Goal: Task Accomplishment & Management: Manage account settings

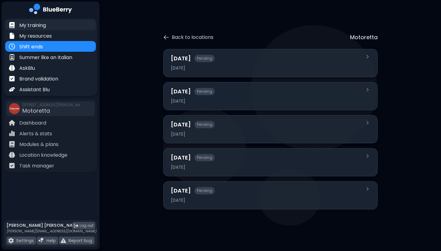
click at [44, 25] on p "My training" at bounding box center [32, 25] width 27 height 7
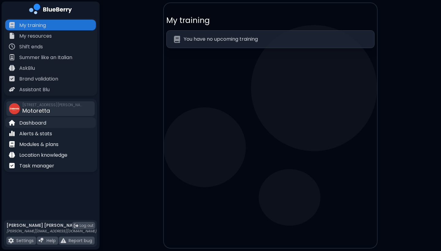
click at [36, 125] on p "Dashboard" at bounding box center [32, 122] width 27 height 7
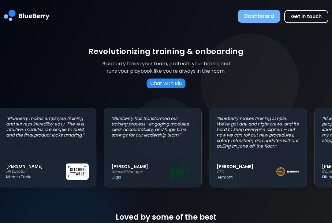
scroll to position [0, 8]
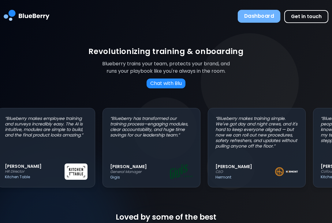
click at [251, 13] on button "Dashboard" at bounding box center [259, 16] width 43 height 13
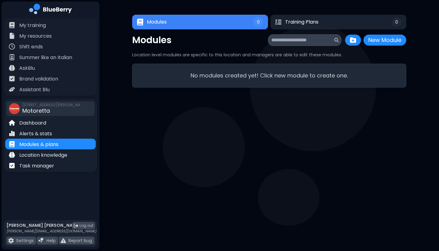
click at [39, 108] on span "Motoretta" at bounding box center [36, 111] width 28 height 8
click at [37, 124] on p "Dashboard" at bounding box center [32, 122] width 27 height 7
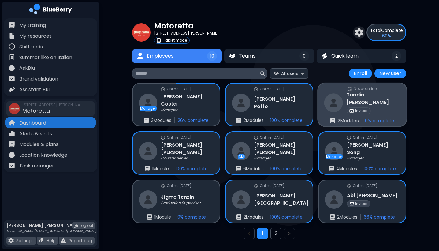
click at [332, 100] on h3 "[PERSON_NAME]" at bounding box center [374, 98] width 54 height 15
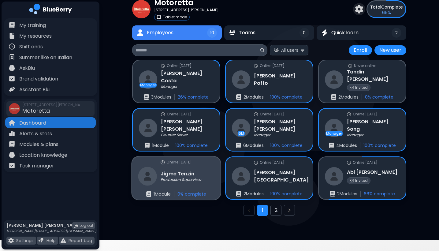
scroll to position [23, 0]
click at [182, 165] on div "Online [DATE]" at bounding box center [176, 162] width 31 height 6
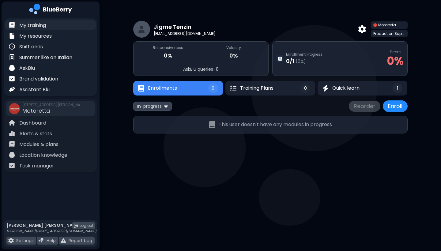
click at [40, 25] on p "My training" at bounding box center [32, 25] width 27 height 7
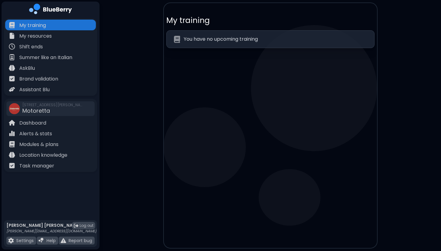
click at [65, 11] on img at bounding box center [50, 10] width 43 height 13
click at [44, 143] on p "Modules & plans" at bounding box center [38, 144] width 39 height 7
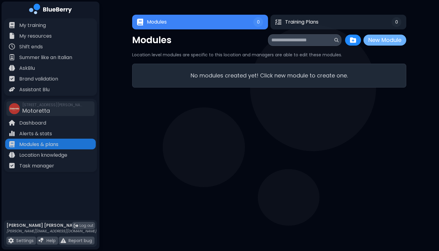
click at [332, 42] on button "New Module" at bounding box center [385, 40] width 43 height 11
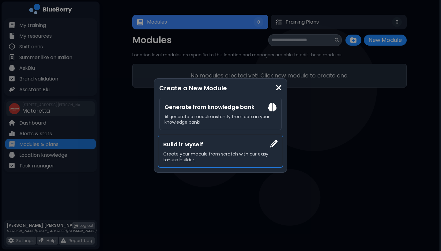
click at [229, 153] on p "Create your module from scratch with our easy-to-use builder." at bounding box center [220, 156] width 114 height 11
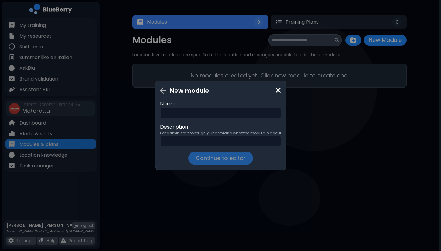
click at [194, 118] on input "text" at bounding box center [220, 112] width 121 height 11
click at [279, 91] on img at bounding box center [278, 90] width 6 height 8
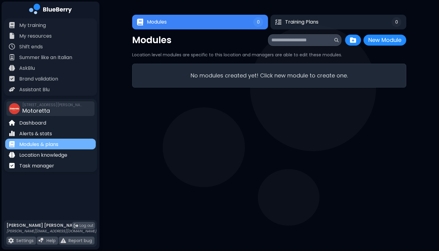
click at [61, 147] on div "Modules & plans" at bounding box center [50, 144] width 91 height 11
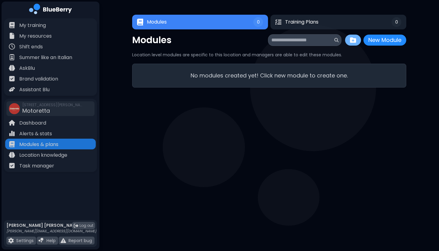
click at [332, 42] on img at bounding box center [353, 40] width 6 height 6
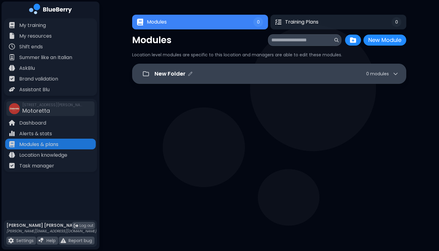
click at [332, 73] on div "0 module s" at bounding box center [382, 74] width 32 height 6
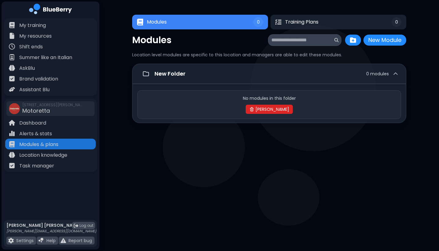
click at [271, 111] on button "[PERSON_NAME]" at bounding box center [269, 109] width 47 height 9
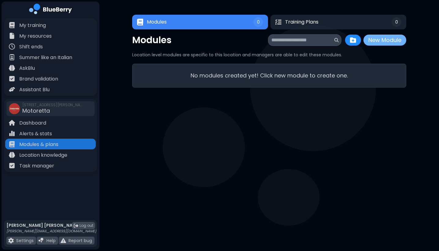
click at [332, 39] on button "New Module" at bounding box center [385, 40] width 43 height 11
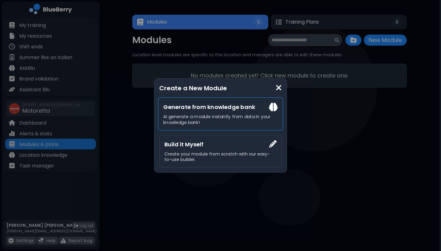
click at [263, 108] on h3 "Generate from knowledge bank" at bounding box center [220, 107] width 114 height 9
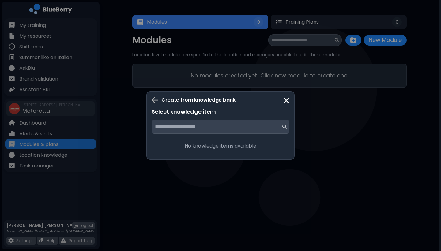
click at [248, 128] on input at bounding box center [218, 126] width 126 height 7
click at [285, 101] on img at bounding box center [286, 100] width 6 height 8
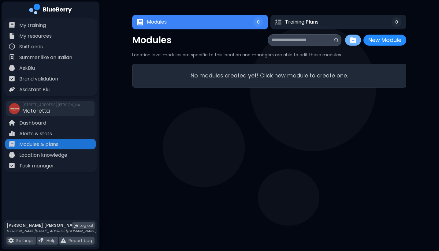
click at [332, 39] on img at bounding box center [353, 40] width 6 height 6
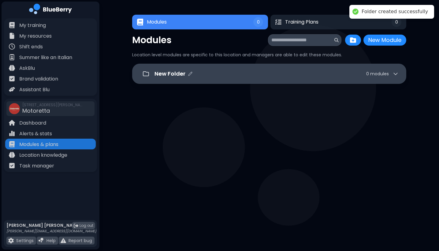
click at [332, 71] on div "New Folder 0 module s" at bounding box center [277, 73] width 244 height 9
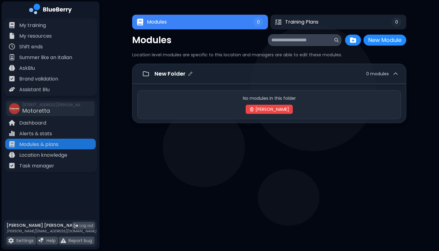
click at [191, 80] on div "New Folder 0 module s" at bounding box center [269, 74] width 274 height 20
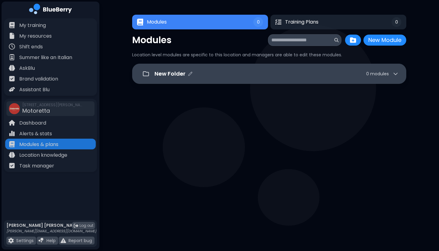
click at [164, 74] on p "New Folder" at bounding box center [170, 73] width 31 height 9
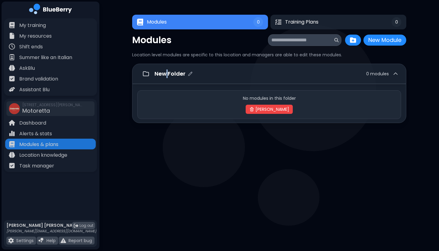
click at [164, 74] on p "New Folder" at bounding box center [170, 73] width 31 height 9
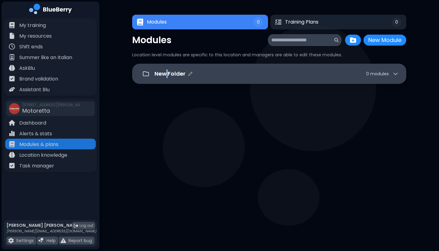
click at [164, 74] on p "New Folder" at bounding box center [170, 73] width 31 height 9
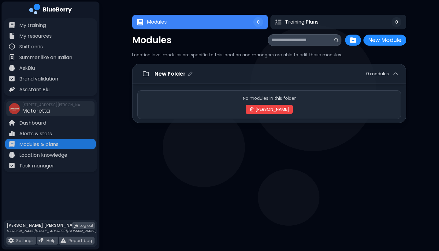
click at [164, 74] on p "New Folder" at bounding box center [170, 73] width 31 height 9
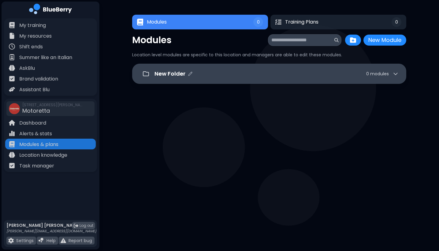
click at [332, 73] on icon at bounding box center [396, 74] width 4 height 2
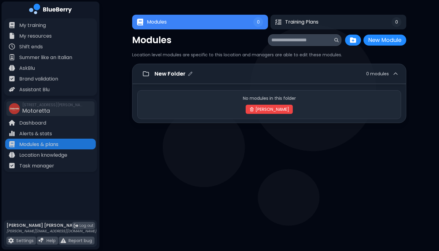
click at [332, 73] on icon at bounding box center [396, 74] width 6 height 6
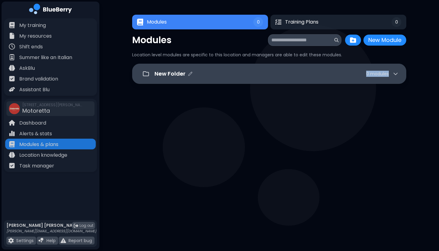
click at [332, 73] on icon at bounding box center [396, 74] width 4 height 2
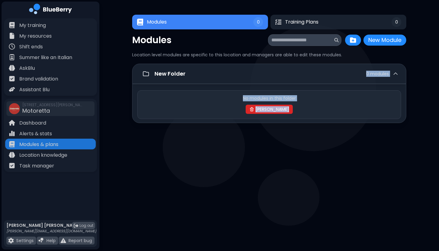
click at [254, 110] on icon at bounding box center [251, 109] width 5 height 5
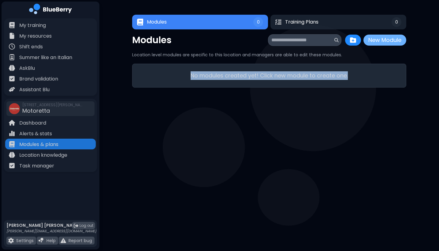
click at [332, 41] on button "New Module" at bounding box center [385, 40] width 43 height 11
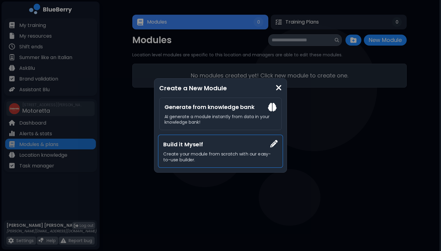
click at [270, 144] on div "Build it Myself Create your module from scratch with our easy-to-use builder." at bounding box center [220, 151] width 125 height 33
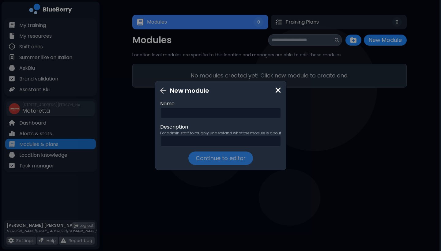
click at [185, 111] on input "text" at bounding box center [220, 112] width 121 height 11
click at [179, 128] on p "Description" at bounding box center [220, 126] width 121 height 7
click at [179, 137] on input "text" at bounding box center [220, 141] width 121 height 11
click at [213, 111] on input "**********" at bounding box center [220, 112] width 121 height 11
type input "*"
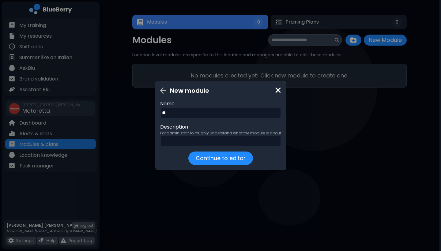
type input "*"
type input "**********"
click at [227, 134] on p "For admin staff to roughly understand what the module is about" at bounding box center [220, 133] width 121 height 5
click at [220, 131] on p "For admin staff to roughly understand what the module is about" at bounding box center [220, 133] width 121 height 5
click at [208, 138] on input "text" at bounding box center [220, 141] width 121 height 11
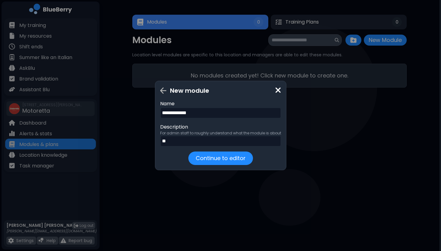
type input "*"
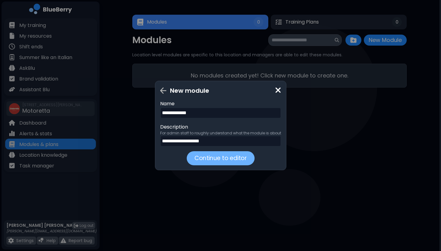
type input "**********"
click at [209, 158] on button "Continue to editor" at bounding box center [220, 158] width 68 height 14
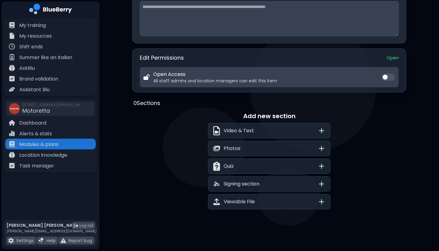
scroll to position [186, 0]
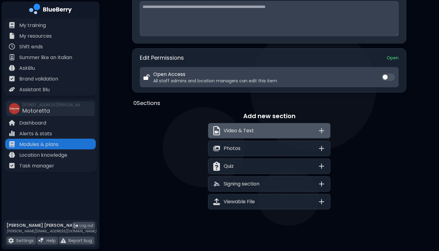
click at [310, 131] on div "Video & Text" at bounding box center [269, 130] width 122 height 15
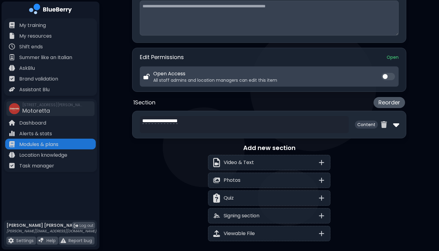
click at [332, 127] on img at bounding box center [396, 125] width 6 height 10
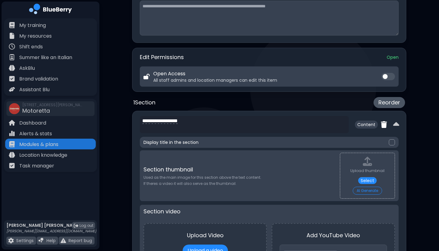
click at [332, 125] on img at bounding box center [384, 124] width 6 height 7
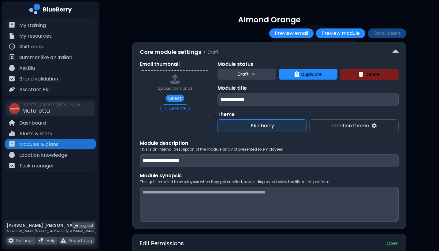
scroll to position [0, 0]
click at [180, 94] on div "Upload thumbnail Select AI Generate" at bounding box center [175, 93] width 34 height 38
click at [238, 157] on input "**********" at bounding box center [269, 160] width 259 height 13
click at [332, 37] on div "**********" at bounding box center [269, 232] width 340 height 465
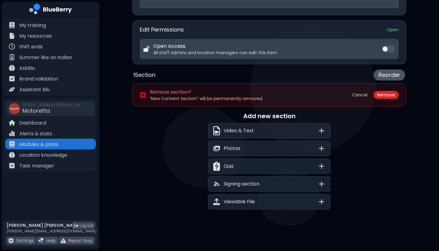
scroll to position [214, 0]
click at [332, 95] on button "Remove" at bounding box center [386, 95] width 25 height 8
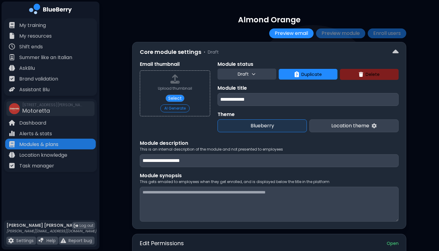
scroll to position [0, 0]
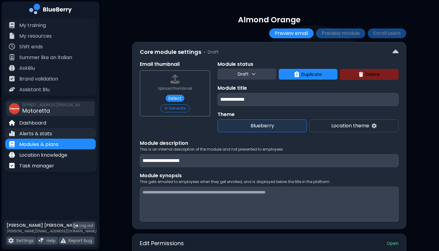
click at [36, 136] on p "Alerts & stats" at bounding box center [35, 133] width 33 height 7
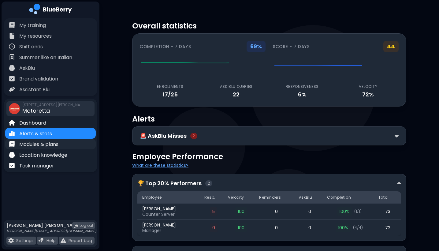
click at [40, 147] on p "Modules & plans" at bounding box center [38, 144] width 39 height 7
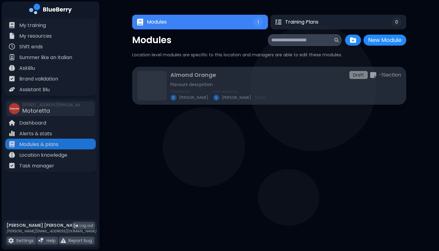
click at [332, 76] on p "-1 Section" at bounding box center [390, 74] width 22 height 7
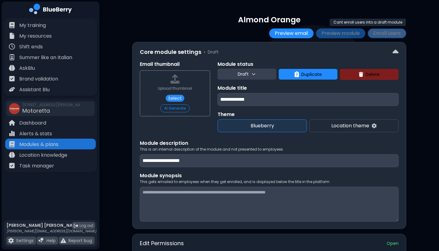
click at [332, 37] on button "Enroll users" at bounding box center [387, 33] width 39 height 10
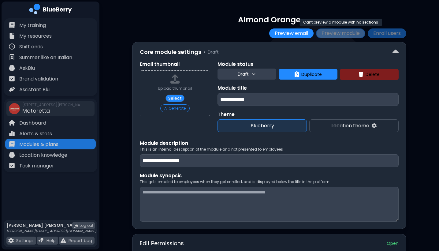
click at [332, 33] on button "Preview module" at bounding box center [340, 33] width 49 height 10
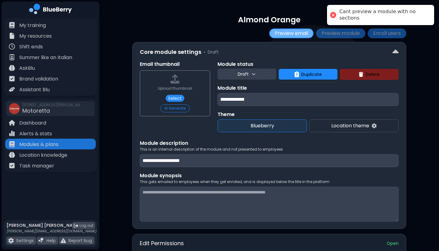
click at [275, 33] on button "Preview email" at bounding box center [291, 33] width 44 height 10
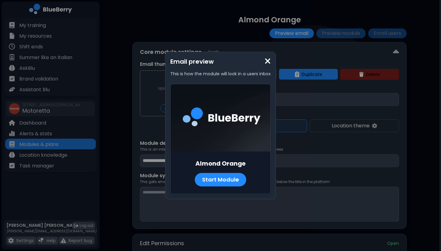
click at [268, 63] on img at bounding box center [267, 61] width 6 height 8
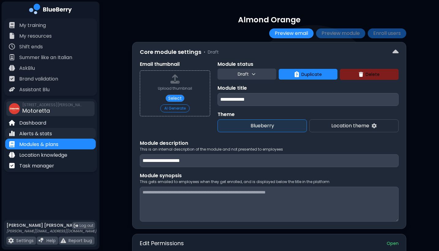
click at [39, 134] on p "Alerts & stats" at bounding box center [35, 133] width 33 height 7
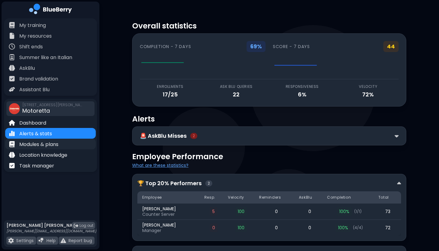
click at [37, 147] on p "Modules & plans" at bounding box center [38, 144] width 39 height 7
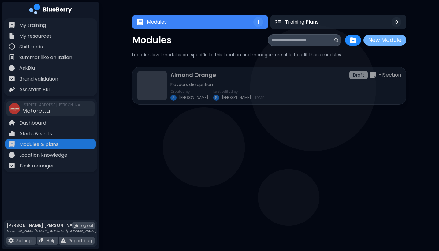
click at [332, 40] on button "New Module" at bounding box center [385, 40] width 43 height 11
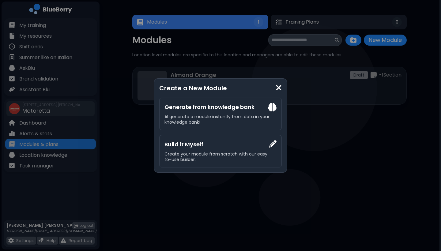
click at [277, 88] on img at bounding box center [278, 88] width 6 height 8
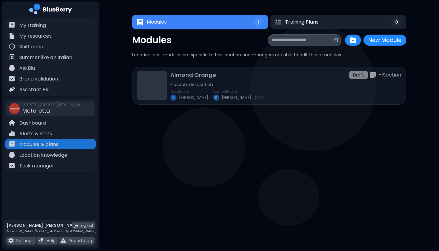
click at [277, 88] on div "Almond Orange Draft -1 Section Flavours descprition Created by S [PERSON_NAME] …" at bounding box center [285, 86] width 231 height 30
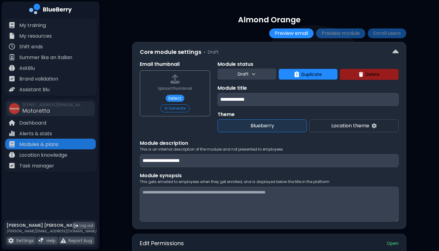
click at [332, 74] on span "Delete" at bounding box center [373, 75] width 14 height 6
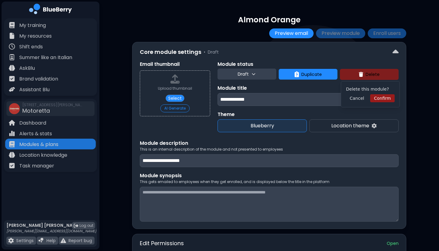
click at [332, 98] on button "Confirm" at bounding box center [382, 98] width 24 height 8
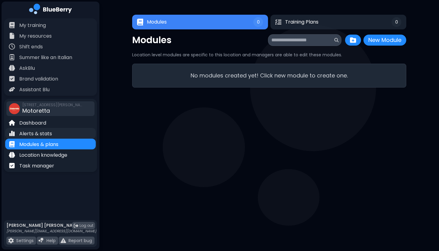
click at [32, 132] on p "Alerts & stats" at bounding box center [35, 133] width 33 height 7
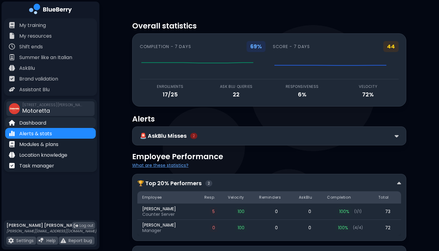
click at [41, 122] on p "Dashboard" at bounding box center [32, 122] width 27 height 7
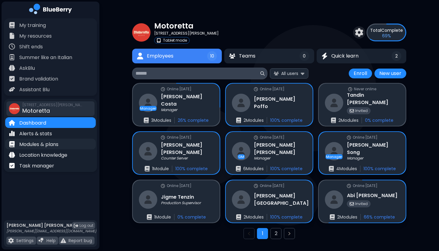
click at [53, 142] on p "Modules & plans" at bounding box center [38, 144] width 39 height 7
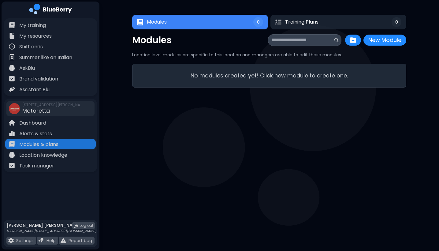
click at [314, 37] on input at bounding box center [303, 39] width 62 height 7
click at [316, 18] on span "Training Plans" at bounding box center [301, 21] width 34 height 7
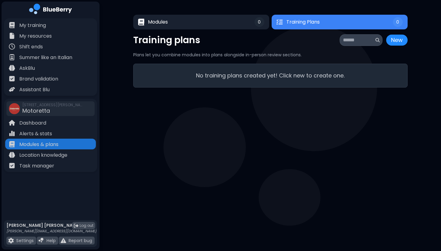
click at [316, 18] on button "Training Plans 0" at bounding box center [340, 22] width 136 height 15
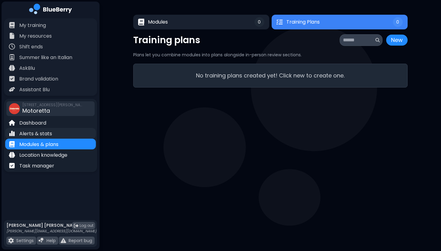
click at [41, 133] on p "Alerts & stats" at bounding box center [35, 133] width 33 height 7
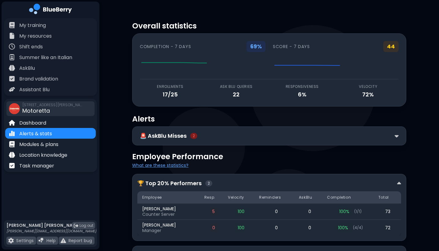
click at [46, 111] on span "Motoretta" at bounding box center [36, 111] width 28 height 8
click at [35, 111] on span "Motoretta" at bounding box center [36, 111] width 28 height 8
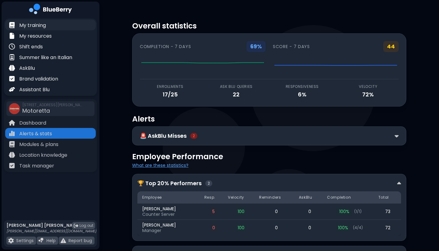
click at [36, 25] on p "My training" at bounding box center [32, 25] width 27 height 7
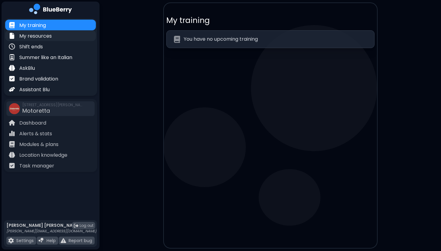
click at [31, 38] on p "My resources" at bounding box center [35, 35] width 32 height 7
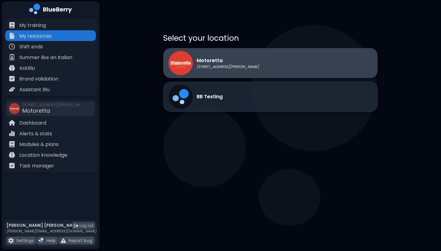
click at [207, 65] on p "[STREET_ADDRESS][PERSON_NAME]" at bounding box center [228, 66] width 62 height 5
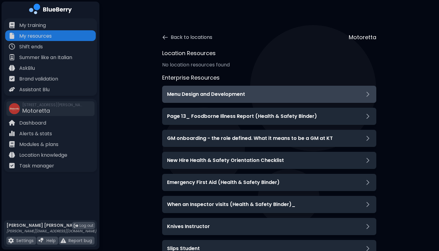
click at [234, 99] on div "Menu Design and Development" at bounding box center [269, 94] width 214 height 17
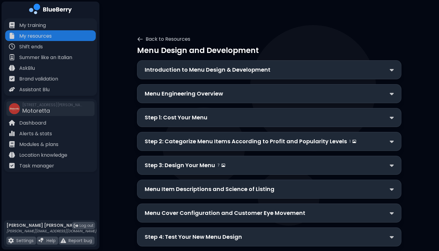
click at [185, 118] on p "Step 1: Cost Your Menu" at bounding box center [176, 117] width 63 height 9
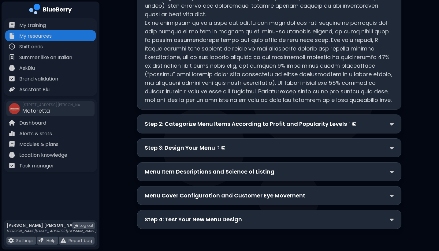
scroll to position [150, 0]
click at [202, 124] on p "Step 2: Categorize Menu Items According to Profit and Popularity Levels" at bounding box center [246, 124] width 202 height 9
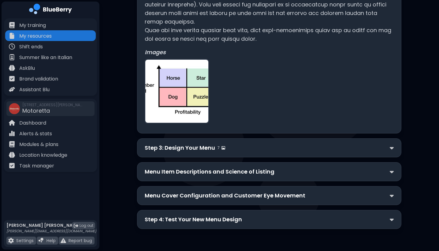
scroll to position [736, 0]
click at [167, 106] on img at bounding box center [176, 91] width 63 height 63
click at [196, 153] on div "Step 3: Design Your Menu 7" at bounding box center [269, 147] width 264 height 19
click at [199, 148] on p "Step 3: Design Your Menu" at bounding box center [180, 148] width 70 height 9
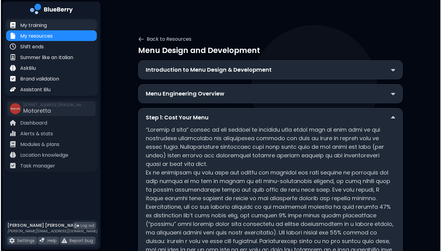
scroll to position [0, 0]
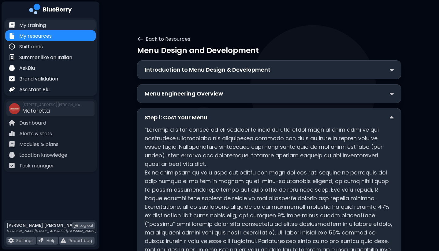
click at [46, 27] on p "My training" at bounding box center [32, 25] width 27 height 7
